Goal: Task Accomplishment & Management: Manage account settings

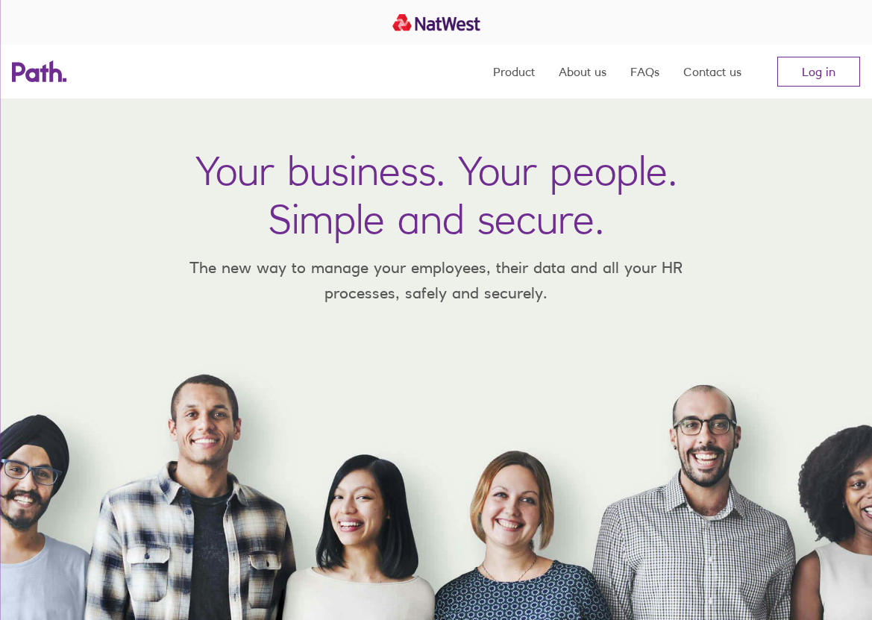
click at [808, 49] on nav "Product About us FAQs Contact us Log in" at bounding box center [676, 72] width 367 height 54
click at [809, 60] on link "Log in" at bounding box center [818, 72] width 83 height 30
click at [803, 77] on link "Log in" at bounding box center [818, 72] width 83 height 30
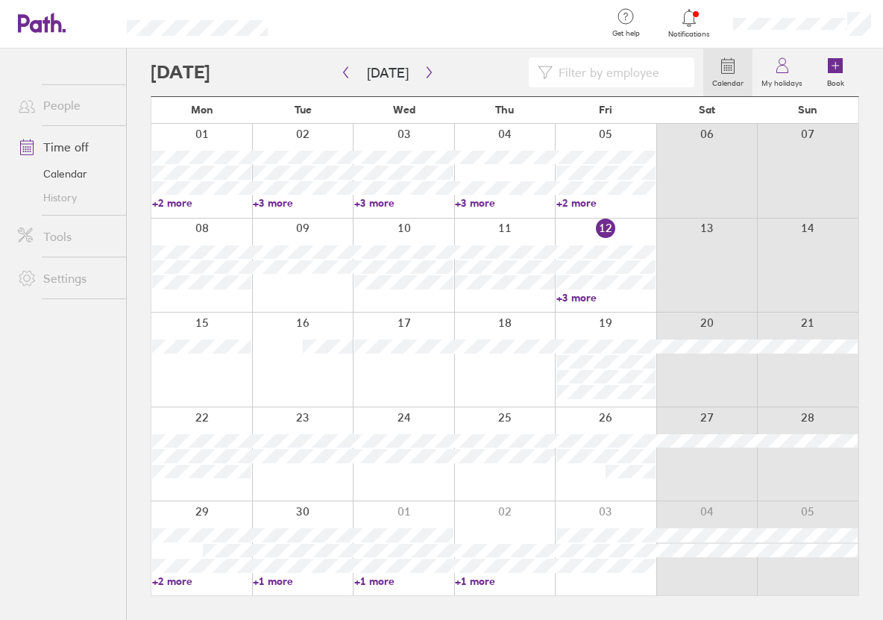
click at [576, 301] on link "+3 more" at bounding box center [606, 297] width 99 height 13
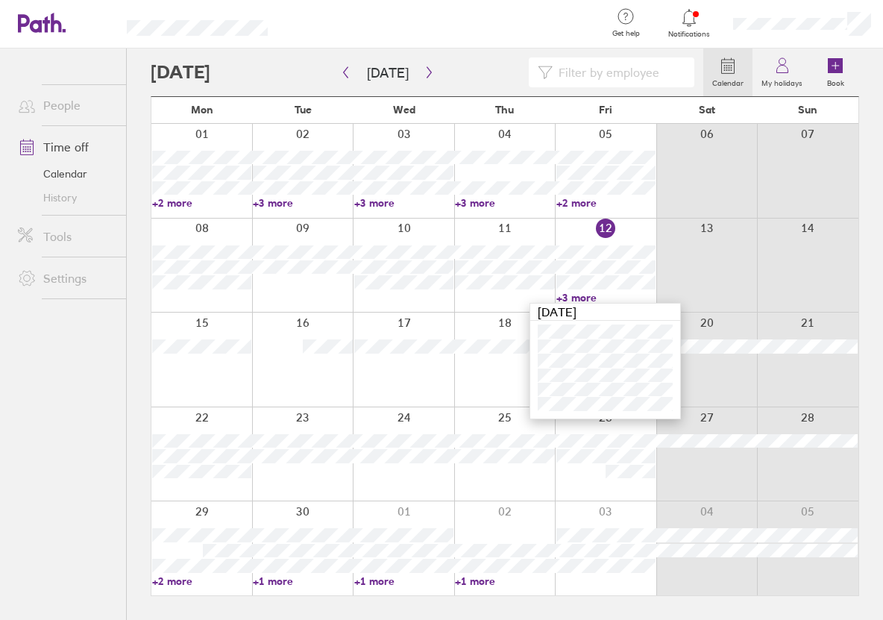
click at [578, 298] on link "+3 more" at bounding box center [606, 297] width 99 height 13
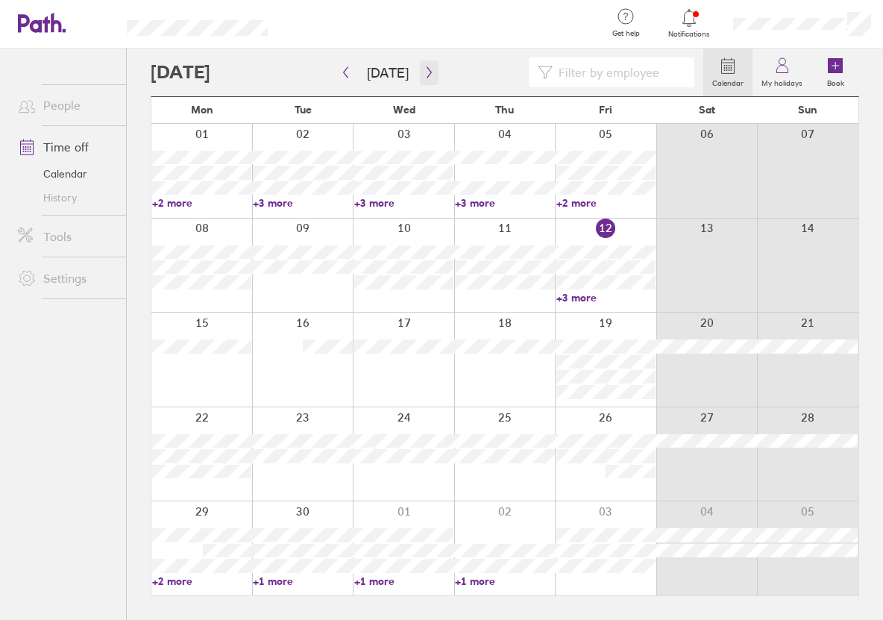
click at [420, 66] on button "button" at bounding box center [429, 72] width 19 height 25
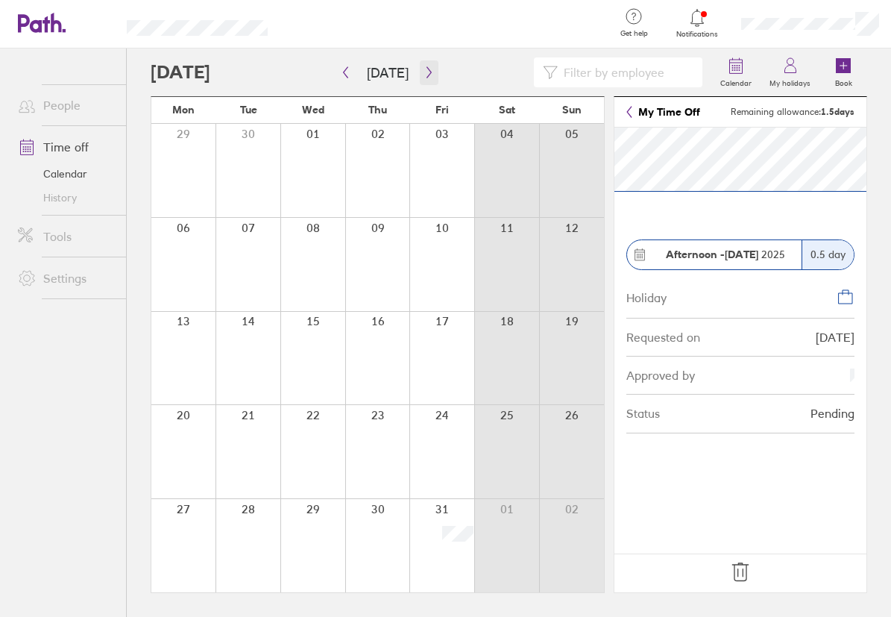
click at [427, 66] on icon "button" at bounding box center [429, 72] width 11 height 12
click at [420, 76] on button "button" at bounding box center [429, 72] width 19 height 25
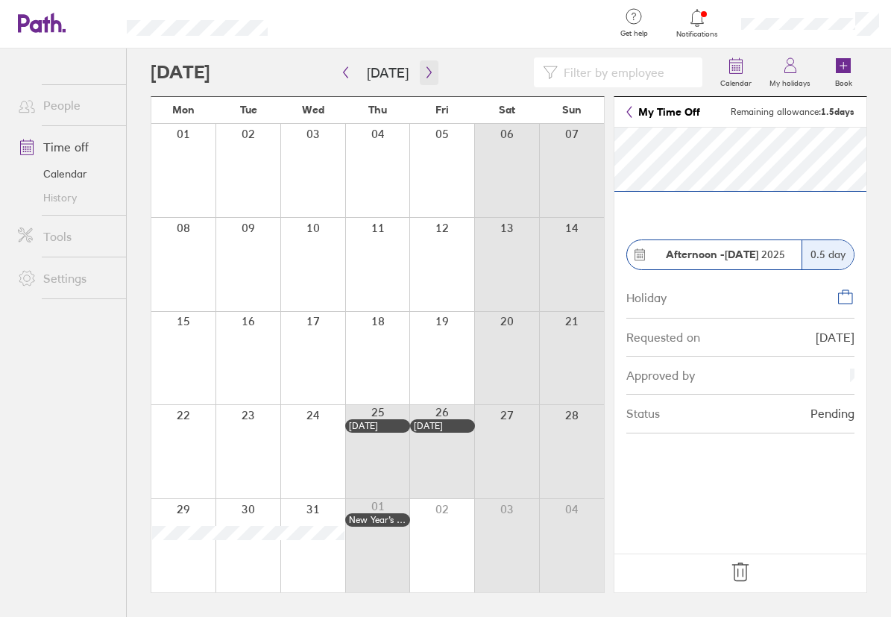
click at [429, 74] on icon "button" at bounding box center [429, 72] width 11 height 12
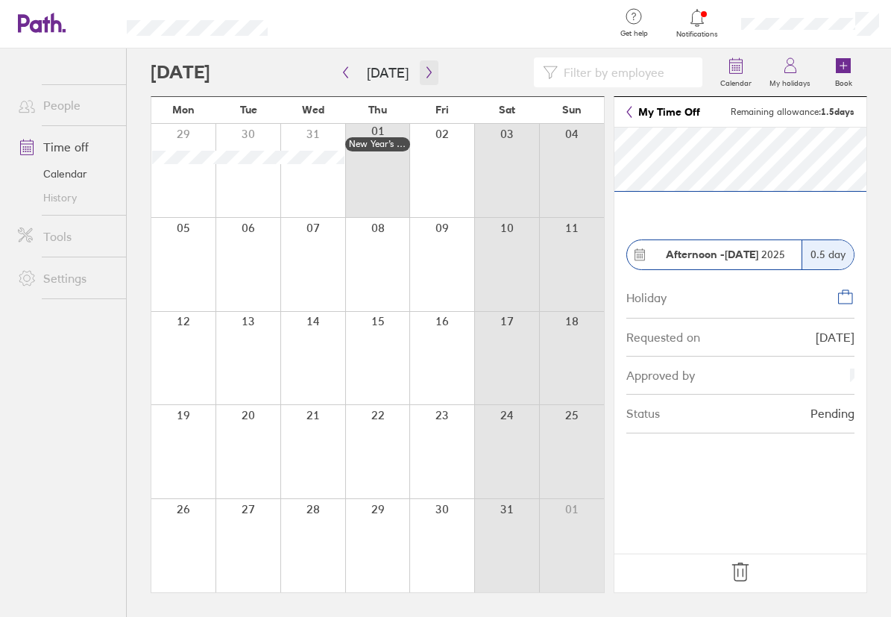
click at [428, 72] on icon "button" at bounding box center [429, 72] width 11 height 12
click at [349, 72] on icon "button" at bounding box center [345, 72] width 11 height 12
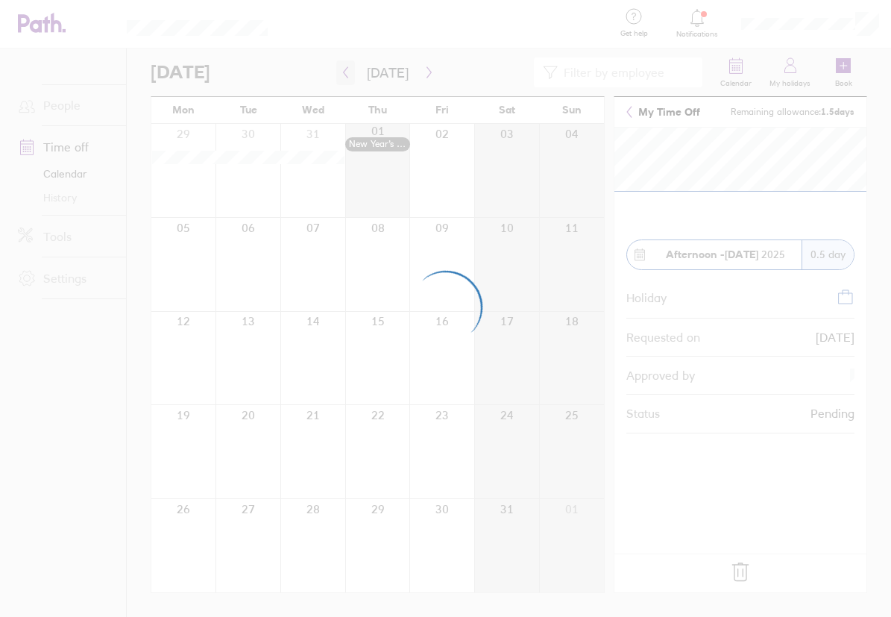
click at [349, 72] on div at bounding box center [445, 308] width 891 height 617
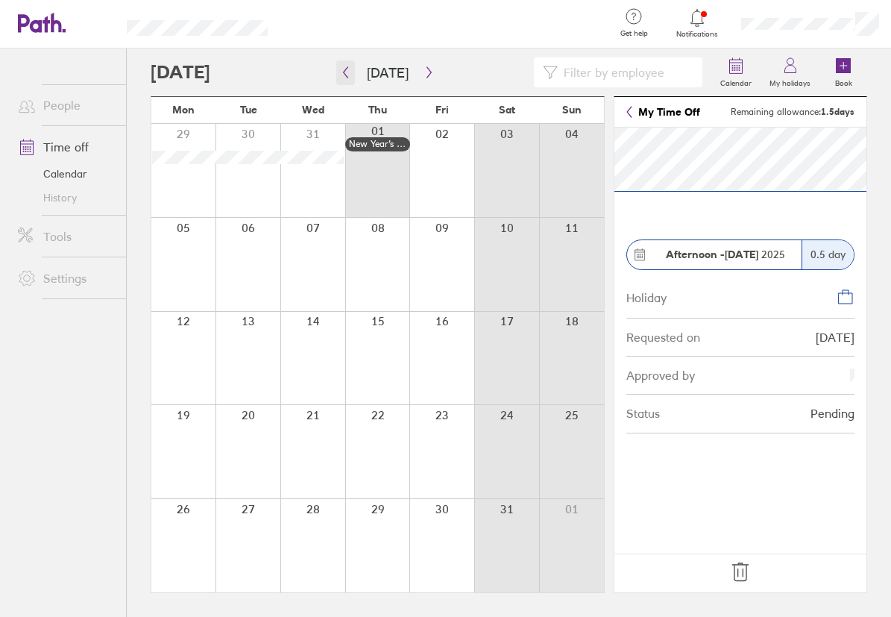
click at [350, 75] on icon "button" at bounding box center [345, 72] width 11 height 12
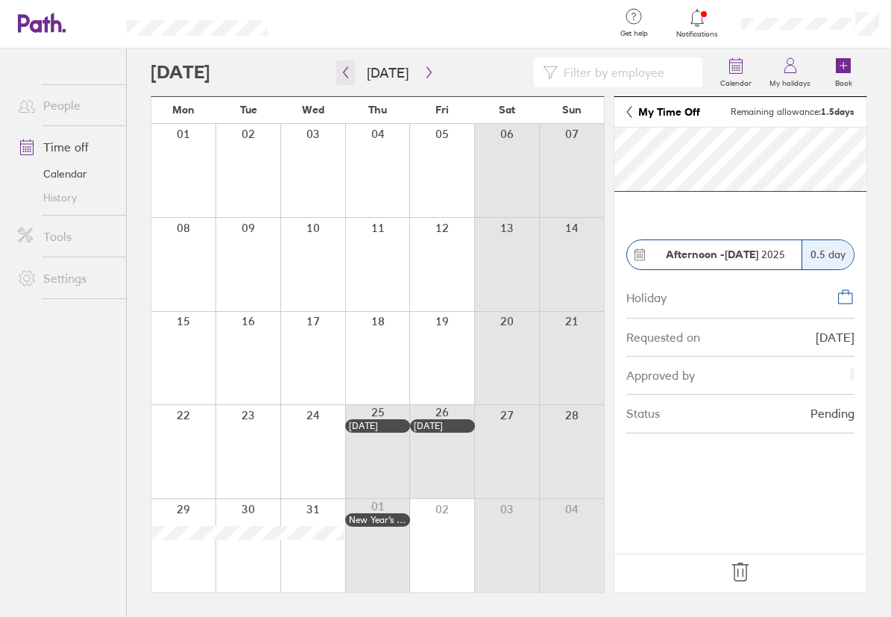
click at [339, 82] on button "button" at bounding box center [345, 72] width 19 height 25
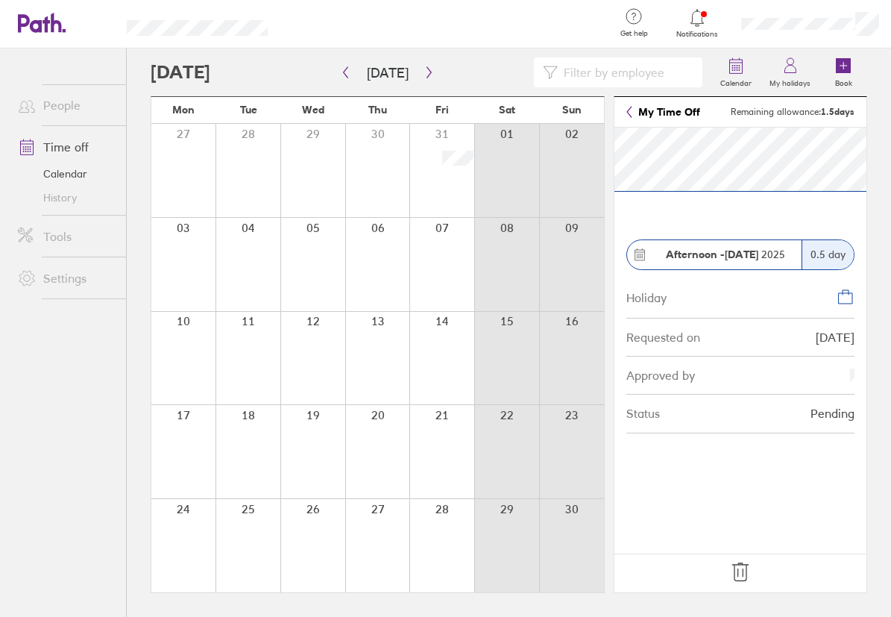
click at [691, 21] on icon at bounding box center [698, 18] width 18 height 18
